Goal: Find specific page/section: Find specific page/section

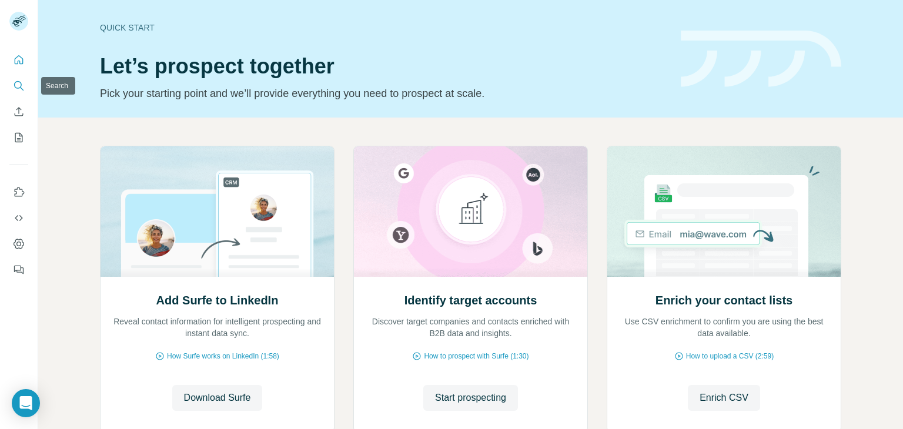
click at [16, 86] on icon "Search" at bounding box center [19, 86] width 12 height 12
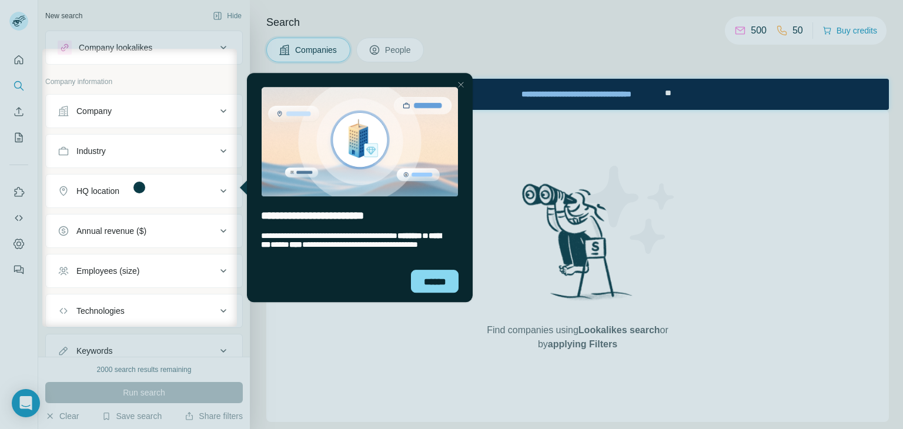
scroll to position [42, 0]
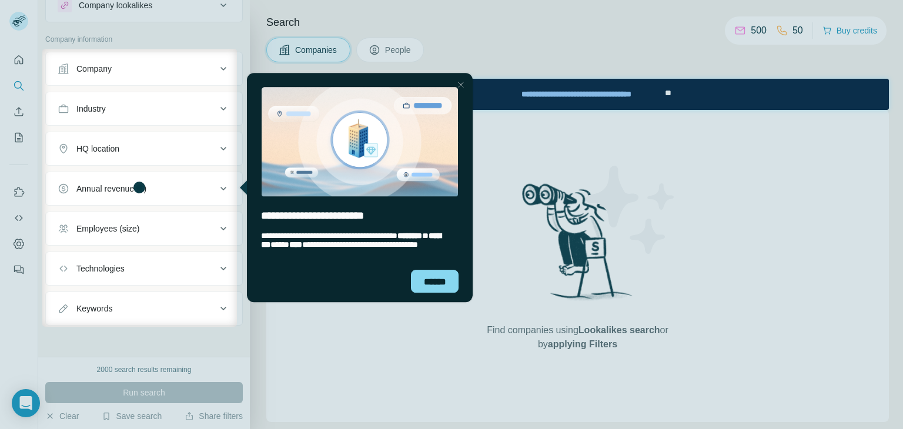
click at [338, 347] on div at bounding box center [451, 378] width 903 height 102
click at [445, 277] on div "******" at bounding box center [434, 281] width 48 height 23
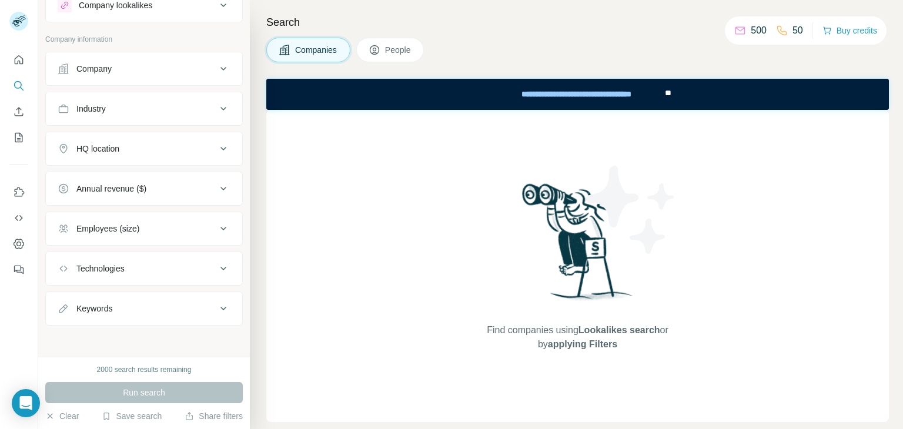
scroll to position [0, 0]
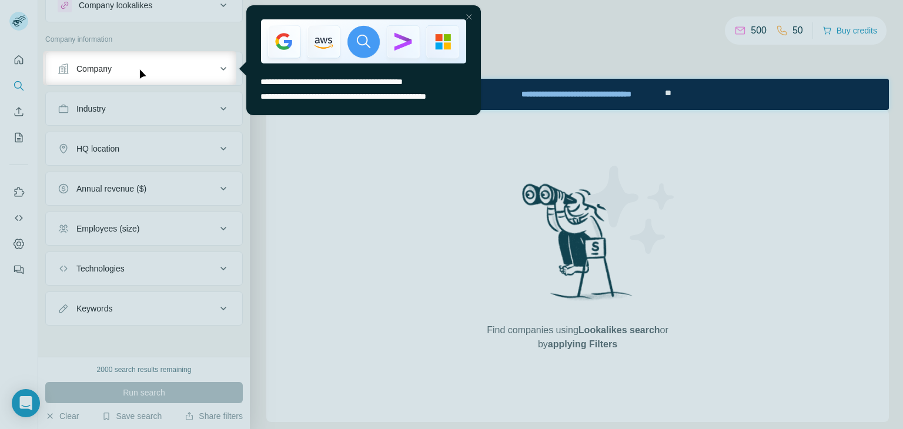
click at [468, 19] on div at bounding box center [469, 16] width 14 height 14
